Goal: Information Seeking & Learning: Check status

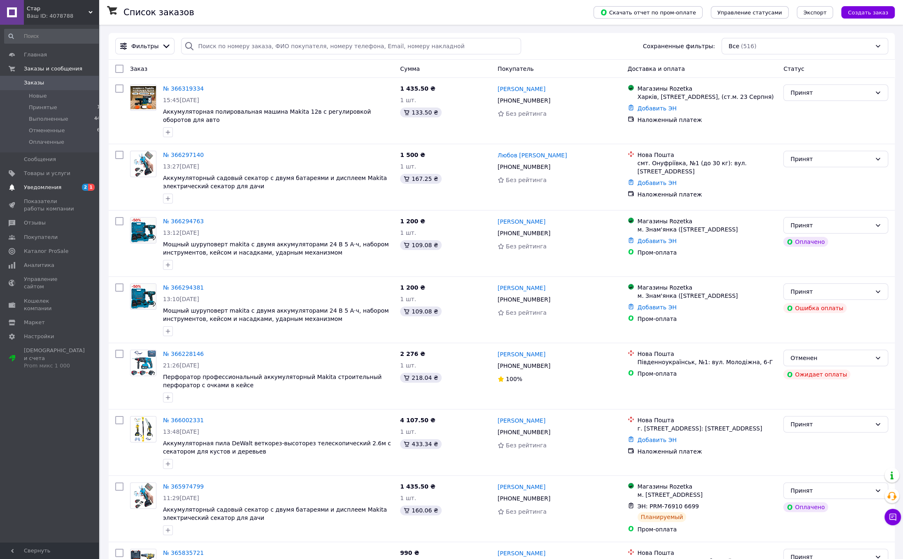
click at [52, 188] on span "Уведомления" at bounding box center [42, 187] width 37 height 7
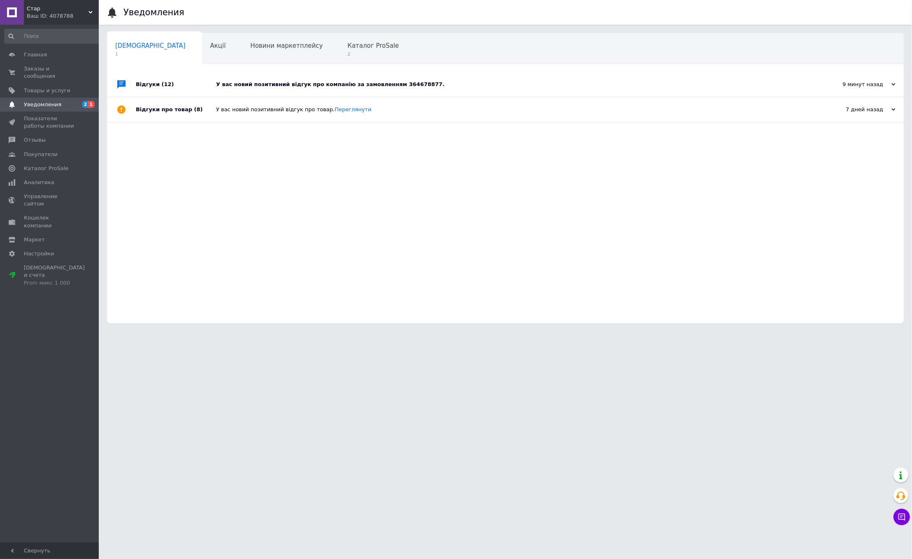
click at [250, 89] on div "У вас новий позитивний відгук про компанію за замовленням 364678877." at bounding box center [514, 84] width 597 height 25
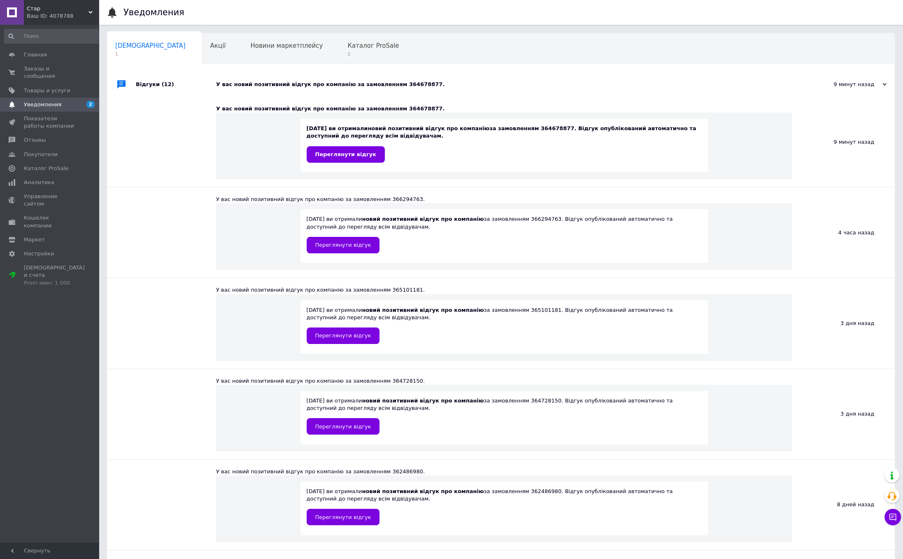
click at [250, 89] on div "У вас новий позитивний відгук про компанію за замовленням 364678877." at bounding box center [510, 84] width 588 height 25
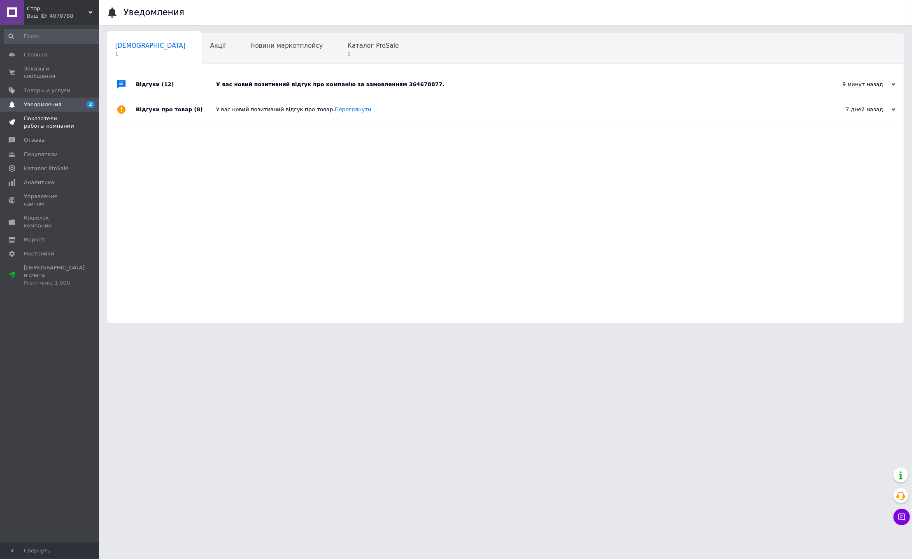
click at [50, 124] on span "Показатели работы компании" at bounding box center [50, 122] width 52 height 15
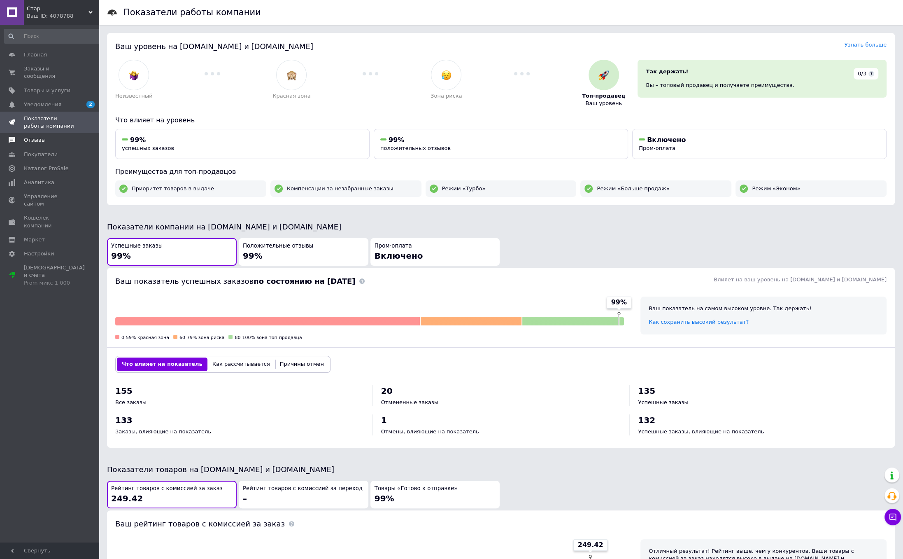
click at [44, 138] on span "Отзывы" at bounding box center [50, 139] width 52 height 7
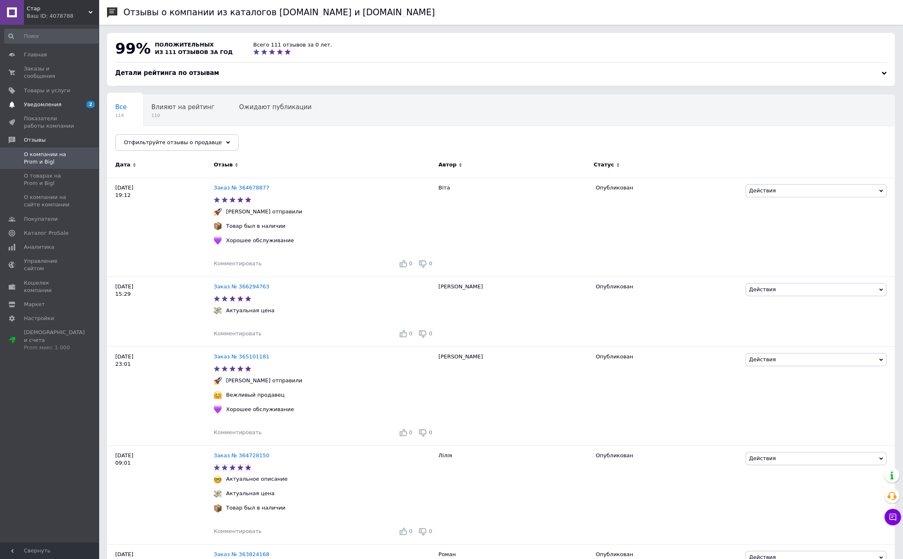
click at [59, 102] on span "Уведомления" at bounding box center [50, 104] width 52 height 7
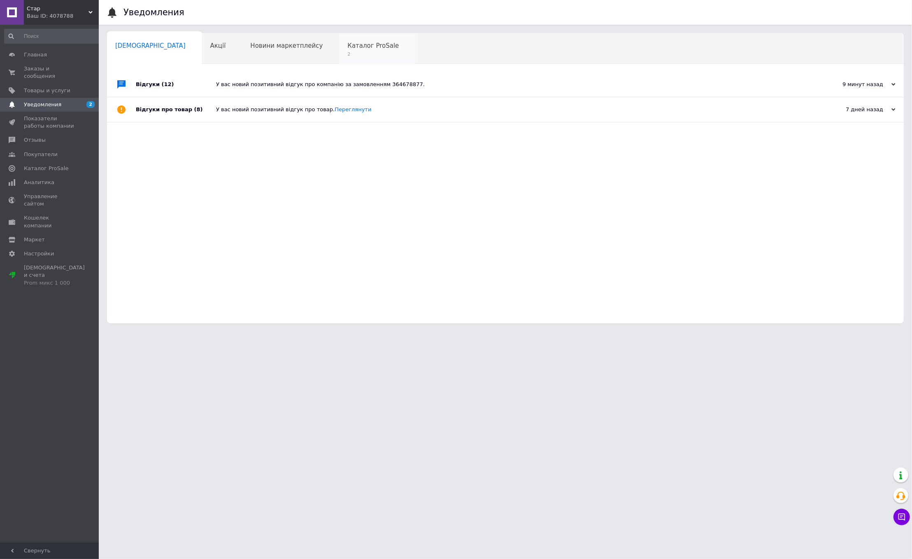
click at [339, 51] on div "Каталог ProSale 2" at bounding box center [377, 48] width 76 height 31
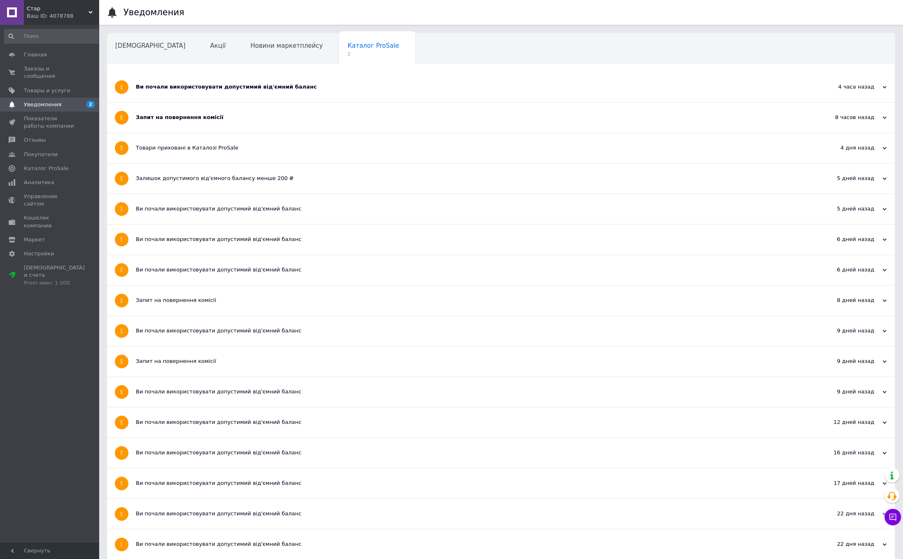
click at [252, 92] on div "Ви почали використовувати допустимий від'ємний баланс" at bounding box center [470, 87] width 669 height 30
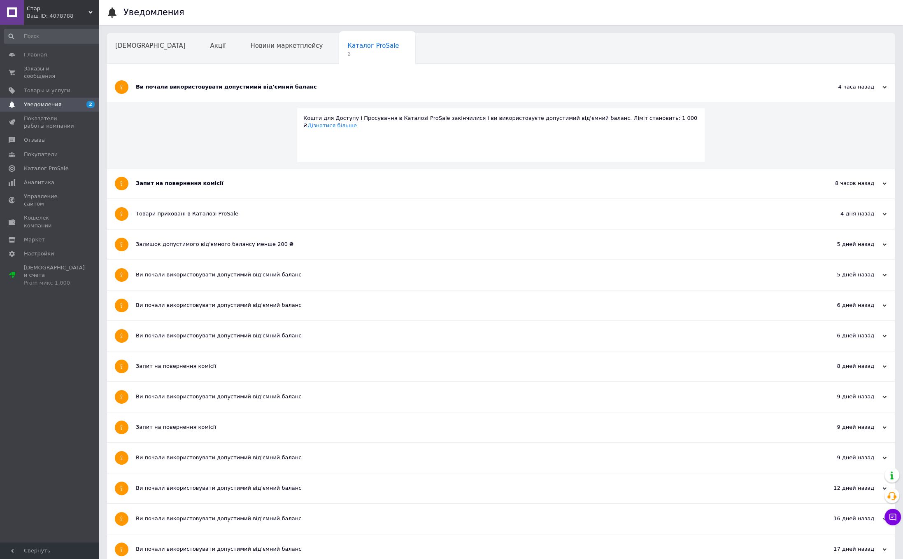
click at [252, 92] on div "Ви почали використовувати допустимий від'ємний баланс" at bounding box center [470, 87] width 669 height 30
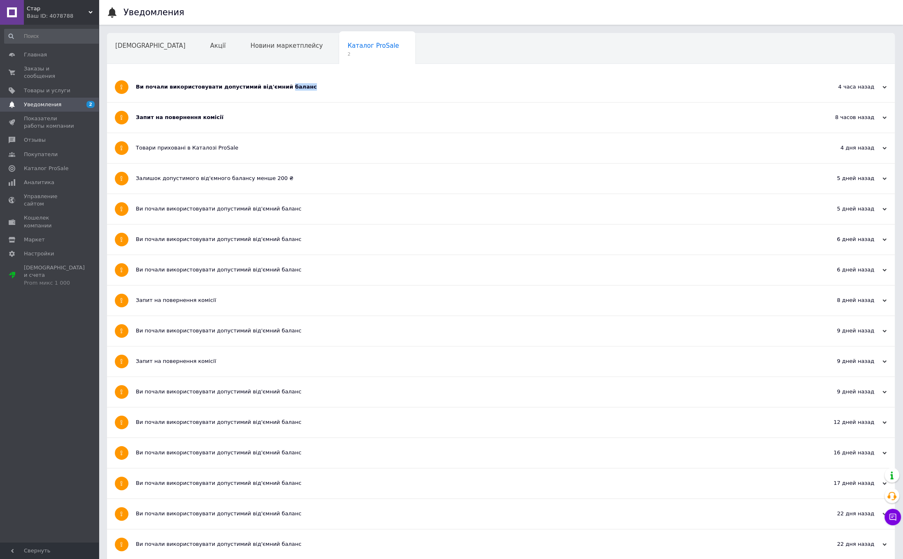
click at [234, 111] on div "Запит на повернення комісії" at bounding box center [470, 118] width 669 height 30
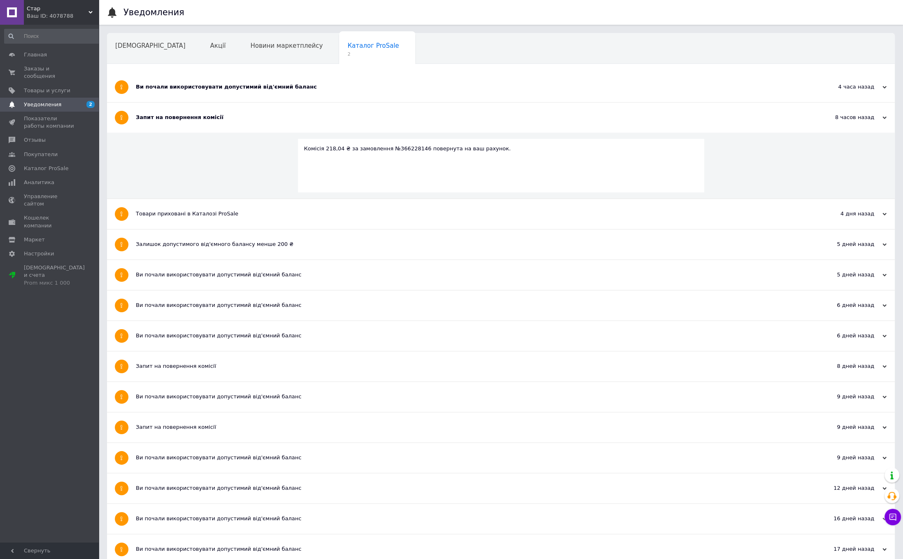
click at [234, 111] on div "Запит на повернення комісії" at bounding box center [470, 118] width 669 height 30
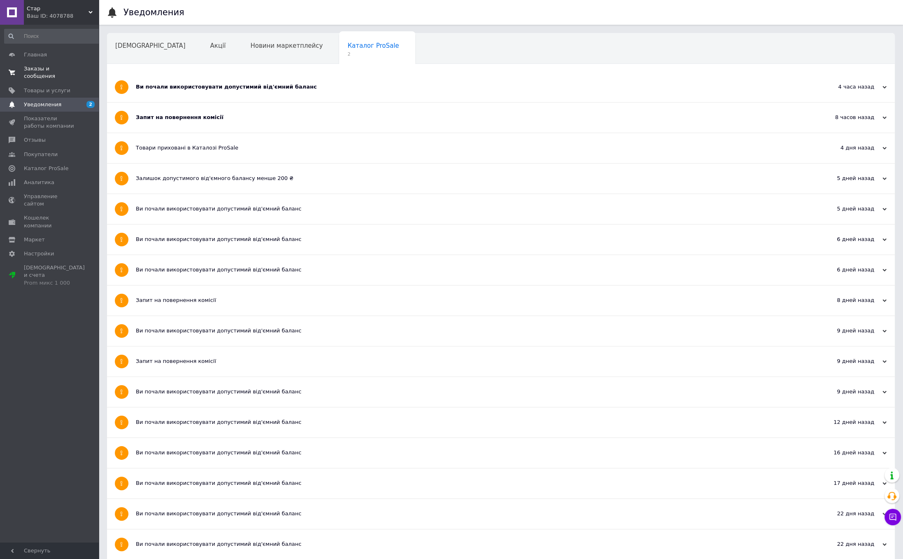
click at [45, 71] on span "Заказы и сообщения" at bounding box center [50, 72] width 52 height 15
